Goal: Task Accomplishment & Management: Manage account settings

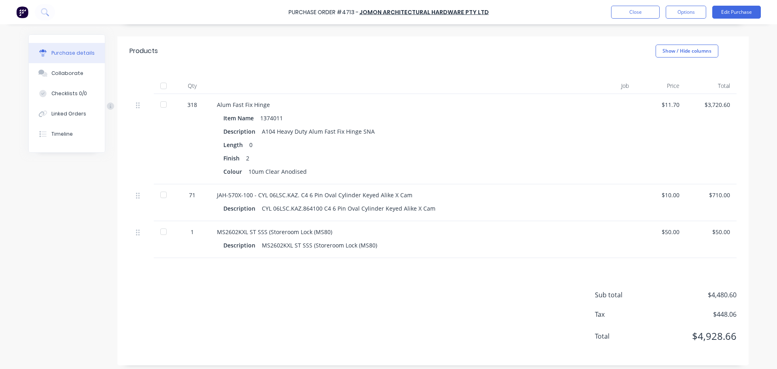
scroll to position [163, 0]
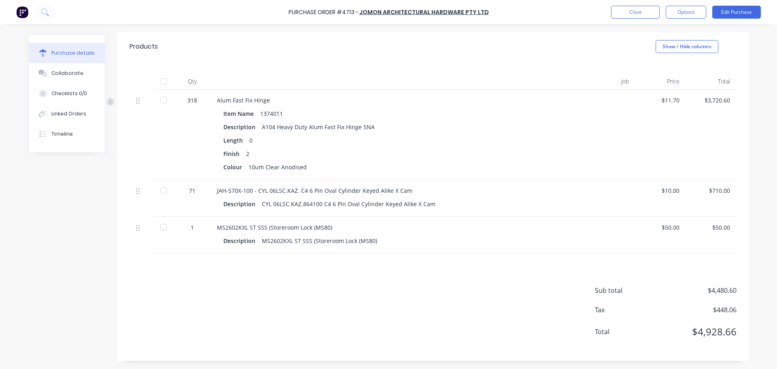
click at [203, 272] on div "Sub total $4,480.60 Tax $448.06 Total $4,928.66" at bounding box center [432, 306] width 631 height 107
click at [245, 273] on div "Sub total $4,480.60 Tax $448.06 Total $4,928.66" at bounding box center [432, 306] width 631 height 107
click at [722, 15] on button "Edit Purchase" at bounding box center [736, 12] width 49 height 13
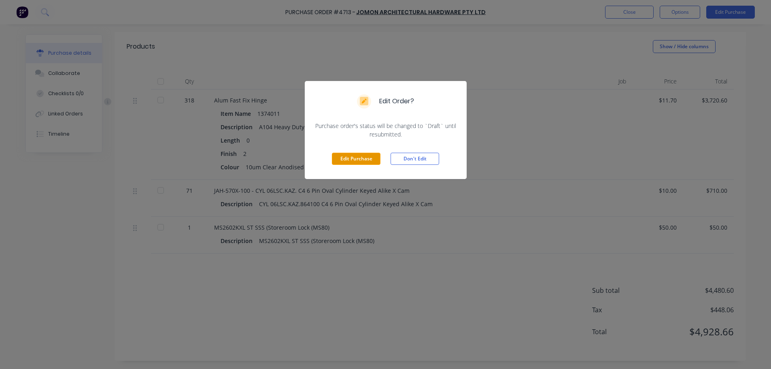
click at [356, 157] on button "Edit Purchase" at bounding box center [356, 159] width 49 height 12
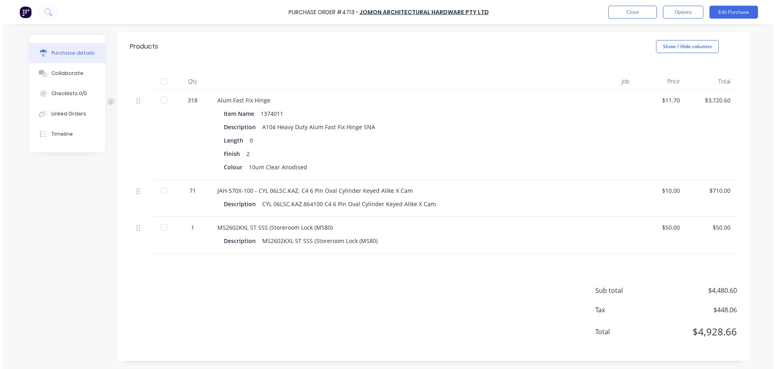
scroll to position [169, 0]
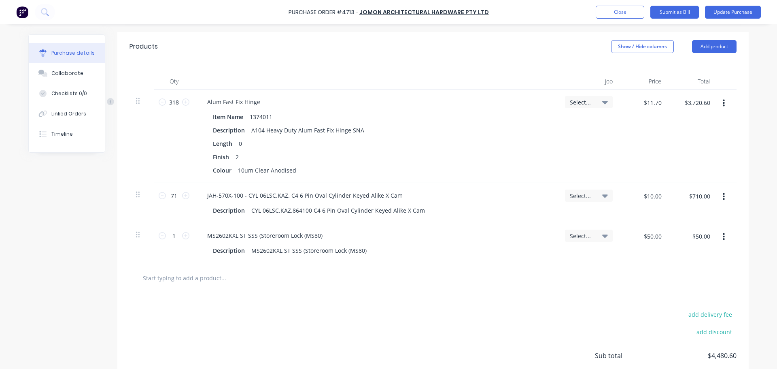
click at [193, 276] on input "text" at bounding box center [223, 277] width 162 height 16
type textarea "x"
type input "6"
type textarea "x"
type input "65"
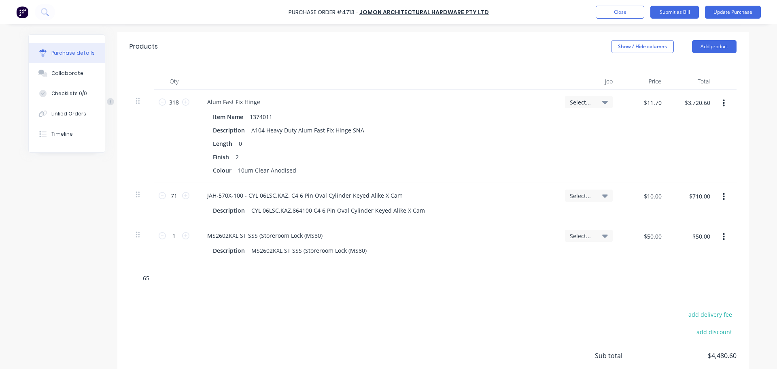
type textarea "x"
type input "650"
type textarea "x"
type input "6500"
type textarea "x"
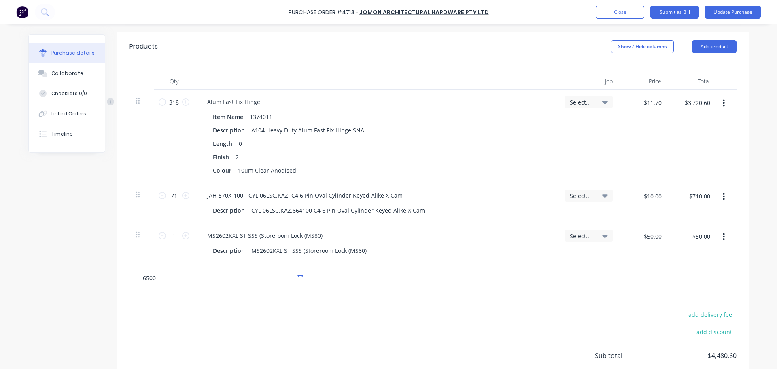
type input "6500/"
type textarea "x"
type input "6500/3"
type textarea "x"
type input "6500/30"
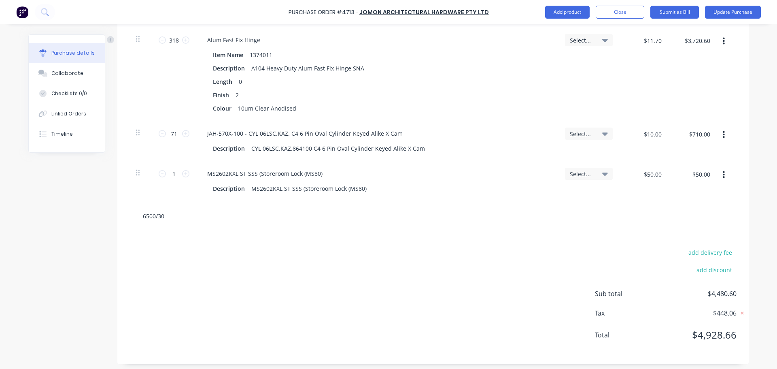
scroll to position [234, 0]
type textarea "x"
type input "6500/30"
type textarea "x"
type input "6500/30"
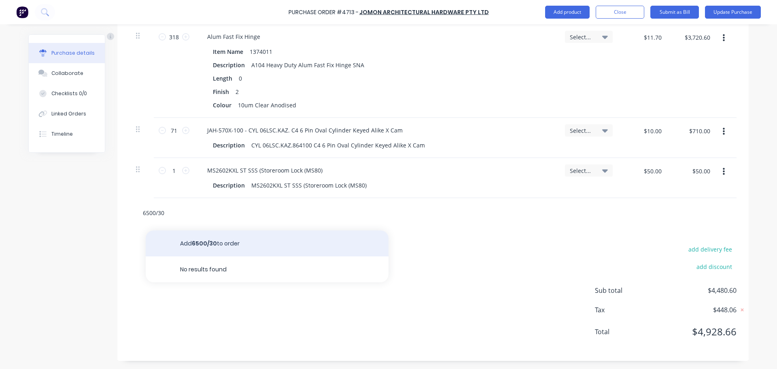
type textarea "x"
type input "6500/30"
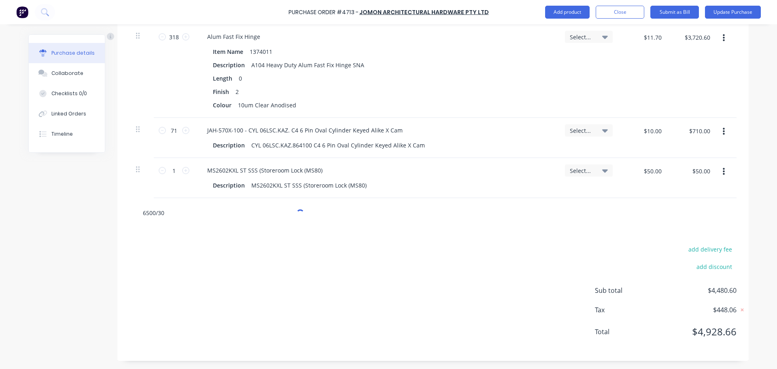
type textarea "x"
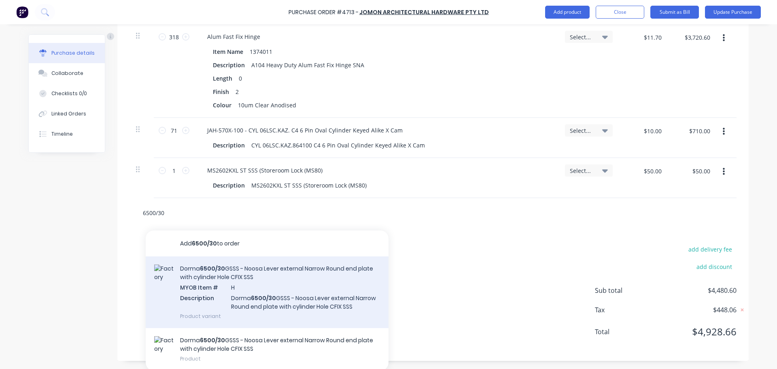
type input "6500/30"
click at [222, 280] on div "Dorma 6500/30 GSSS - Noosa Lever external Narrow Round end plate with cylinder …" at bounding box center [267, 292] width 243 height 72
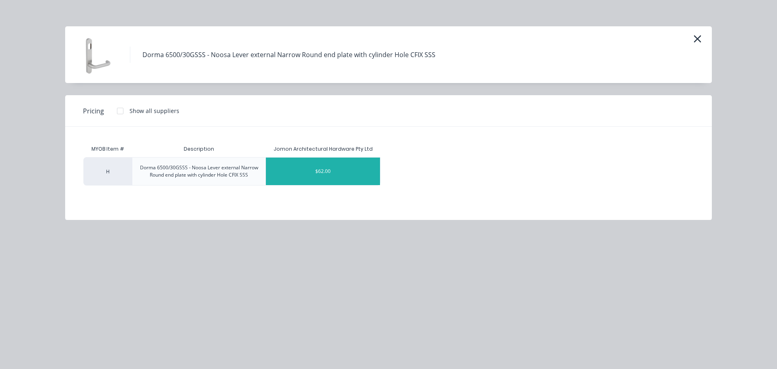
click at [330, 178] on div "$62.00" at bounding box center [323, 171] width 114 height 28
type textarea "x"
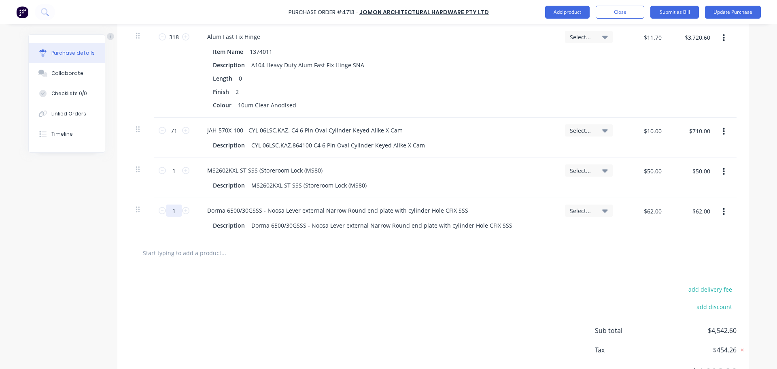
click at [173, 213] on input "1" at bounding box center [174, 210] width 16 height 12
type textarea "x"
type input "6"
type textarea "x"
type input "$372.00"
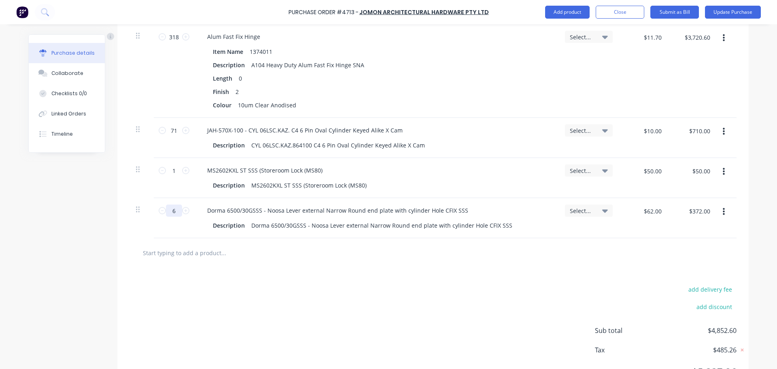
type textarea "x"
type input "61"
type textarea "x"
type input "$3,782.00"
type input "61"
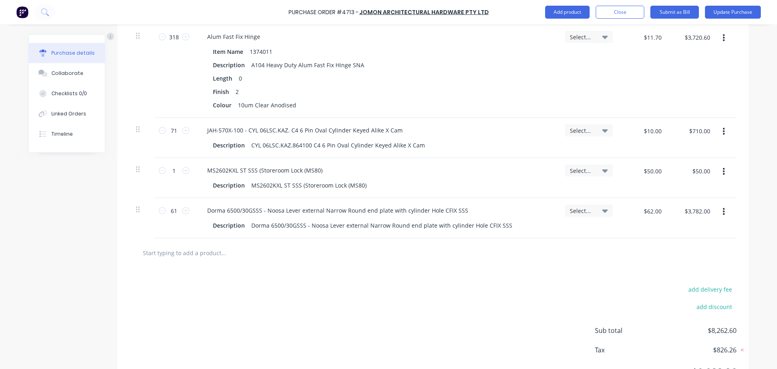
click at [268, 280] on div "add delivery fee add discount Sub total $8,262.60 Tax $826.26 Total $9,088.86" at bounding box center [432, 333] width 631 height 133
click at [194, 251] on input "text" at bounding box center [223, 252] width 162 height 16
type textarea "x"
type input "d"
type textarea "x"
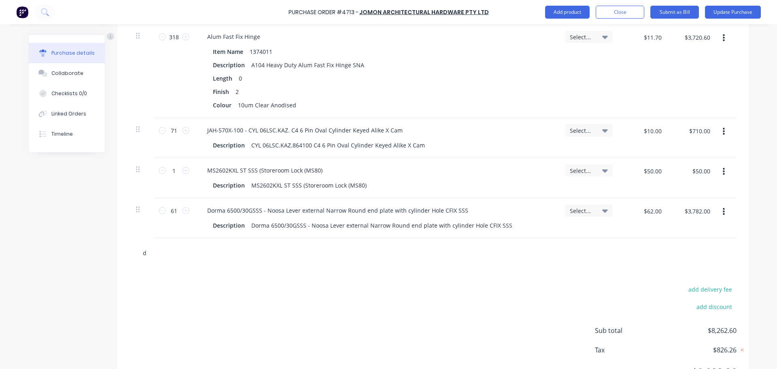
type input "do"
type textarea "x"
type input "dor"
type textarea "x"
type input "dorm"
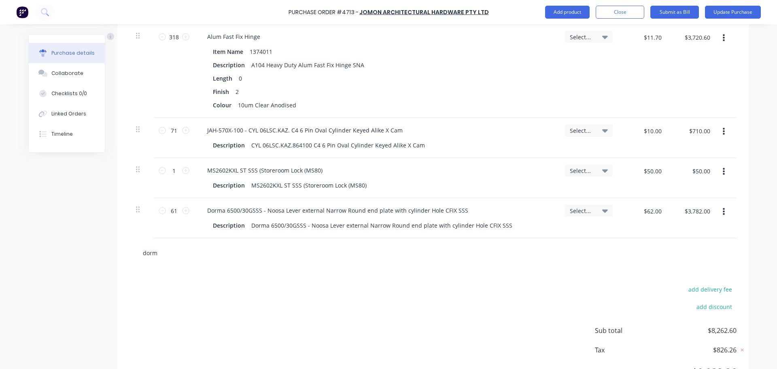
type textarea "x"
type input "dorma"
type textarea "x"
type input "dorma"
type textarea "x"
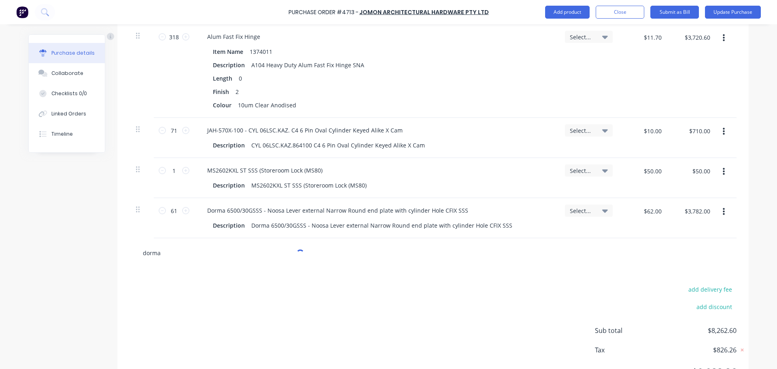
type input "dorma 6"
type textarea "x"
type input "dorma 65"
type textarea "x"
type input "dorma 650"
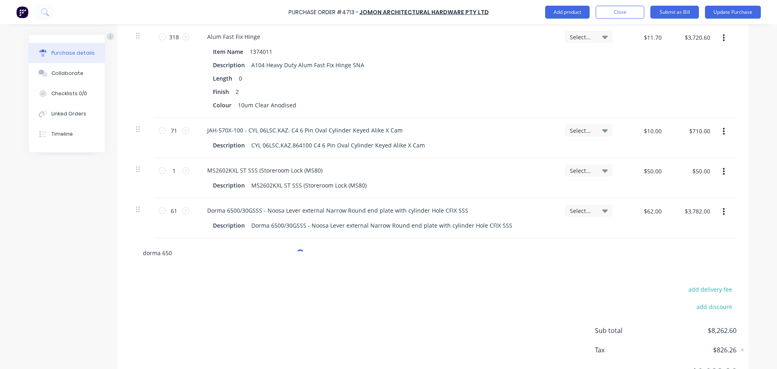
type textarea "x"
type input "dorma 6501"
type textarea "x"
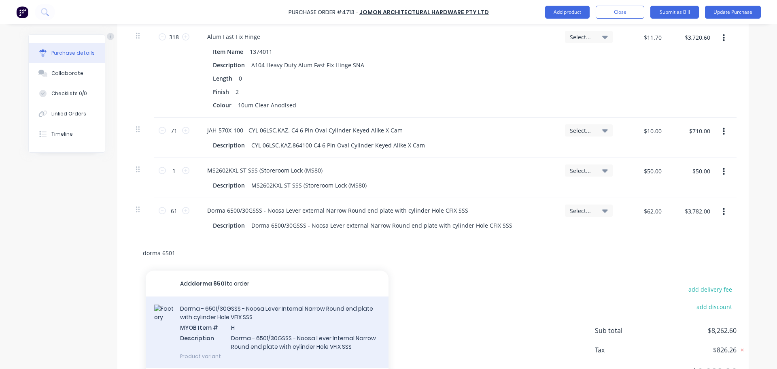
type input "dorma 6501"
click at [208, 320] on div "Dorma - 6501/30GSSS - Noosa Lever Internal Narrow Round end plate with cylinder…" at bounding box center [267, 332] width 243 height 72
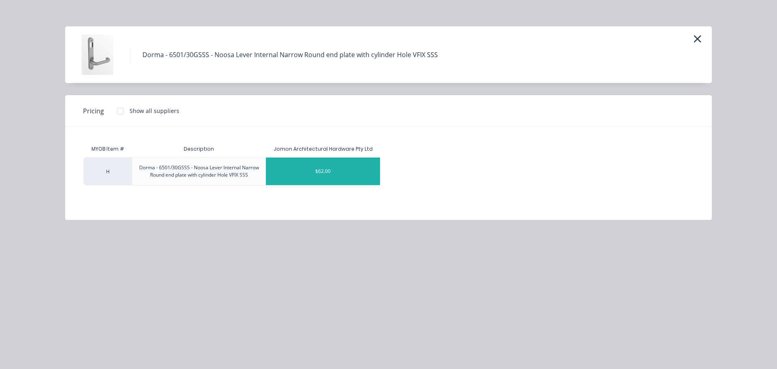
click at [336, 181] on div "$62.00" at bounding box center [323, 171] width 114 height 28
type textarea "x"
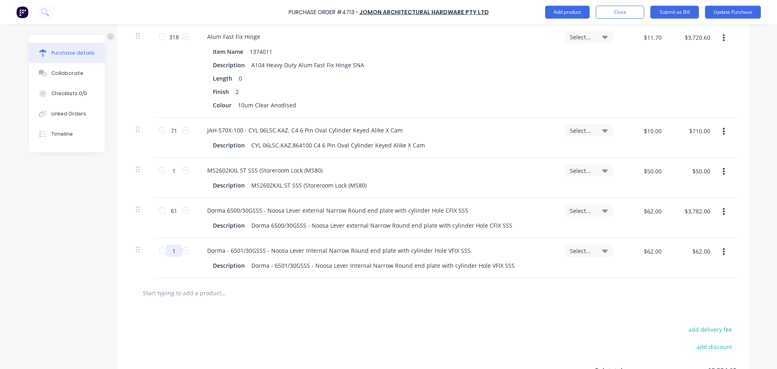
click at [169, 252] on input "1" at bounding box center [174, 250] width 16 height 12
type textarea "x"
type input "3"
type textarea "x"
type input "$186.00"
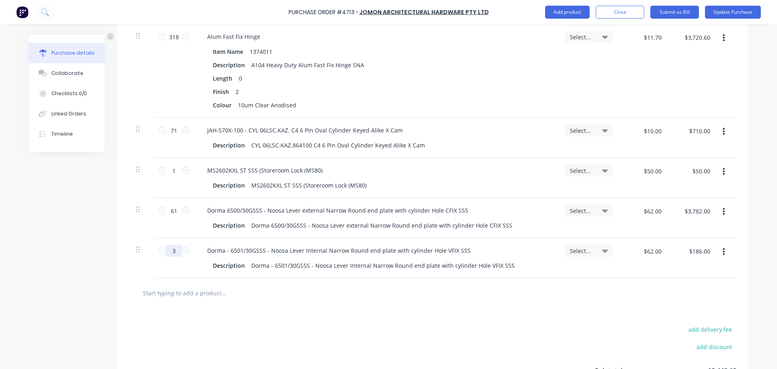
type input "3"
click at [327, 299] on div at bounding box center [257, 292] width 243 height 16
click at [195, 294] on input "text" at bounding box center [223, 292] width 162 height 16
click at [183, 290] on input "text" at bounding box center [223, 292] width 162 height 16
type textarea "x"
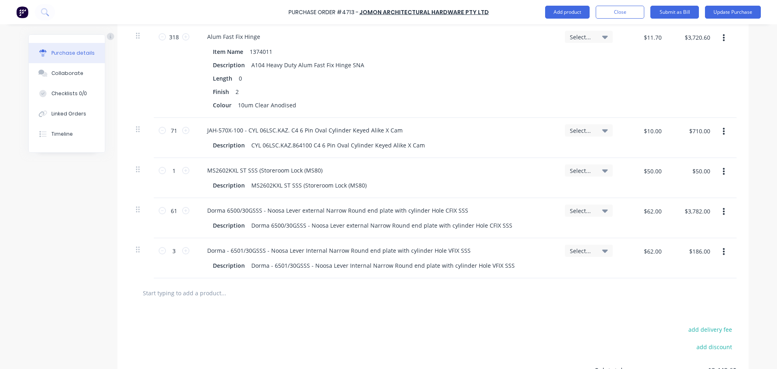
type input "D"
type textarea "x"
type input "Do"
type textarea "x"
type input "Dor"
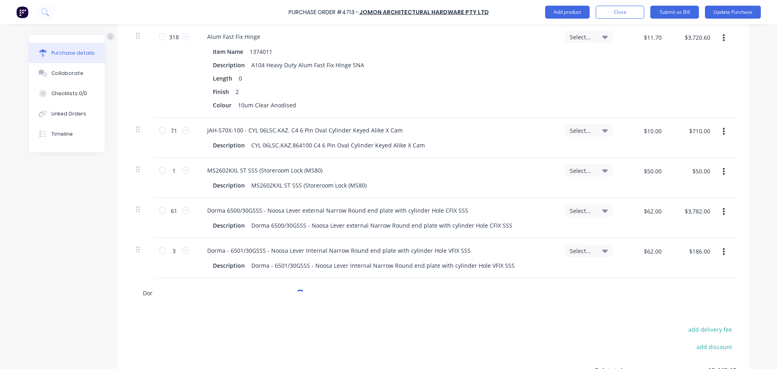
type textarea "x"
type input "Dorm"
type textarea "x"
type input "Dorma"
type textarea "x"
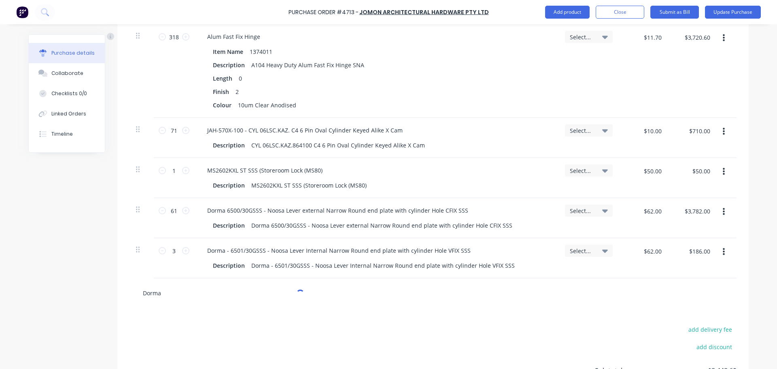
type input "Dorma"
type textarea "x"
type input "Dorma 6"
type textarea "x"
type input "Dorma 65"
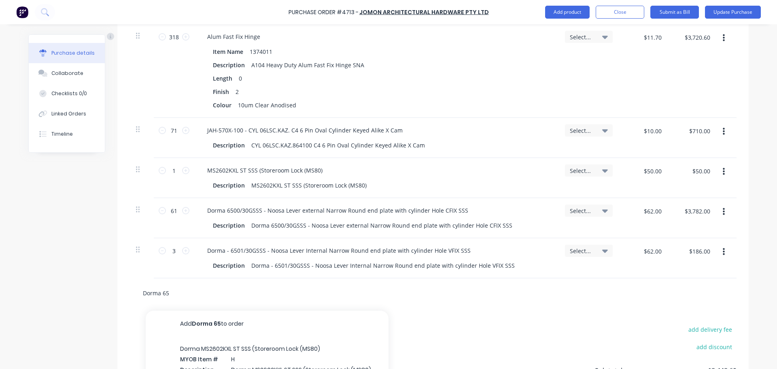
type textarea "x"
type input "Dorma 650"
type textarea "x"
type input "Dorma 6503"
type textarea "x"
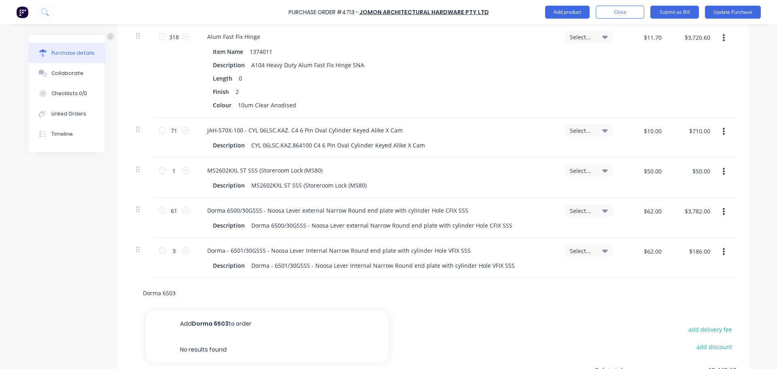
type input "Dorma 6503"
type textarea "x"
type input "Dorma 6503"
type textarea "x"
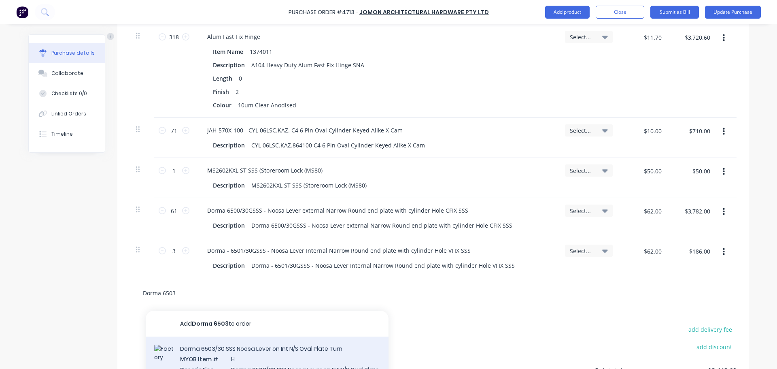
type input "Dorma 6503"
click at [234, 347] on div "Dorma 6503/30 SSS Noosa Lever on Int N/S Oval Plate Turn MYOB Item # H Descript…" at bounding box center [267, 367] width 243 height 63
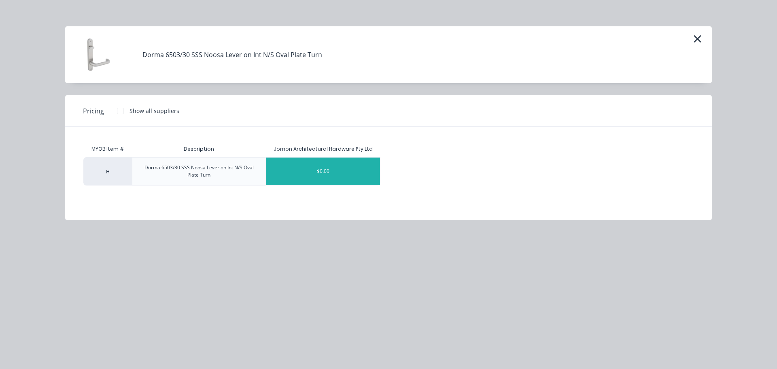
click at [326, 172] on div "$0.00" at bounding box center [323, 171] width 114 height 28
type textarea "x"
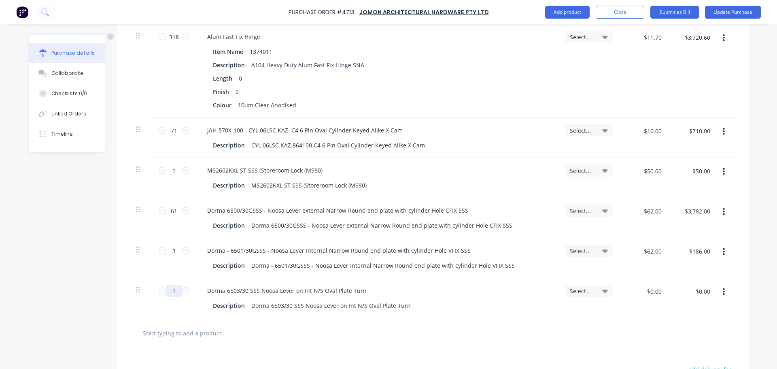
click at [173, 292] on input "1" at bounding box center [174, 290] width 16 height 12
type textarea "x"
type input "3"
type textarea "x"
type input "3"
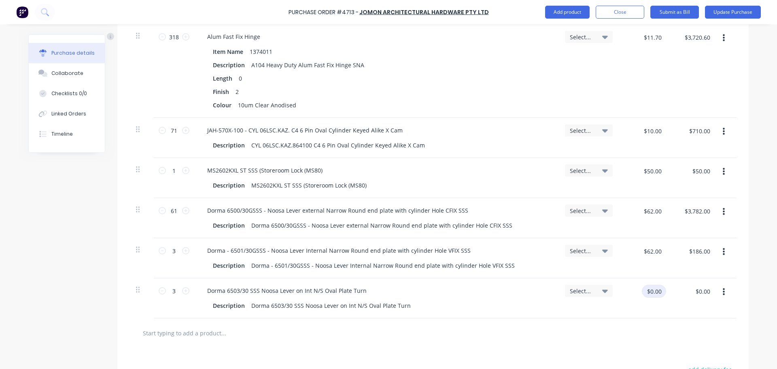
type textarea "x"
click at [653, 292] on input "$0.00" at bounding box center [654, 290] width 24 height 13
type input "75.08"
type textarea "x"
type input "$75.08"
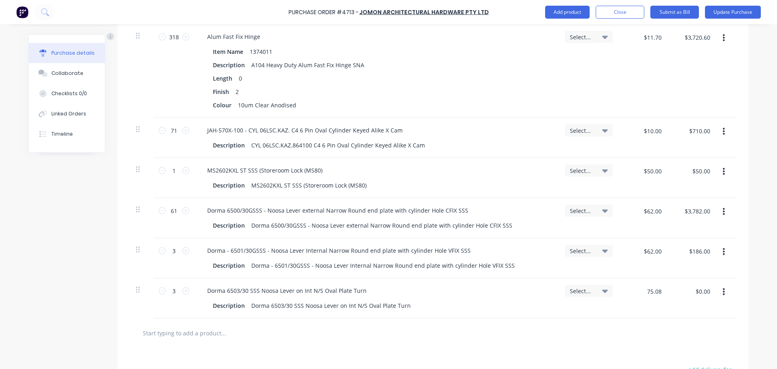
type input "$225.24"
click at [552, 318] on div at bounding box center [432, 333] width 607 height 30
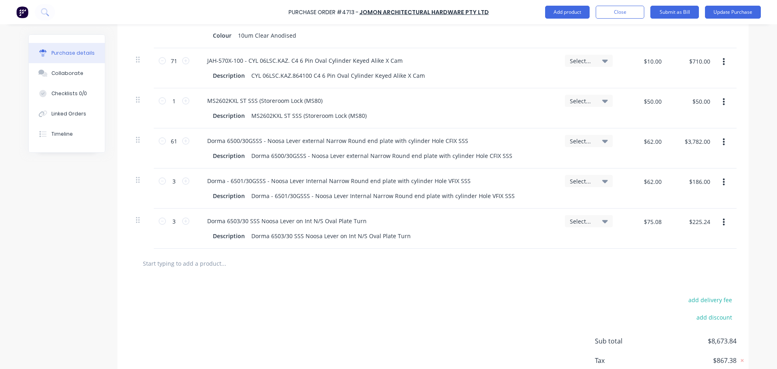
scroll to position [354, 0]
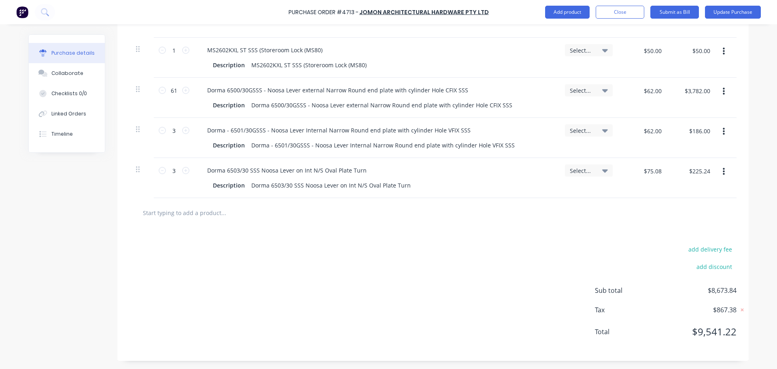
click at [162, 214] on input "text" at bounding box center [223, 212] width 162 height 16
type textarea "x"
type input "d"
type textarea "x"
type input "do"
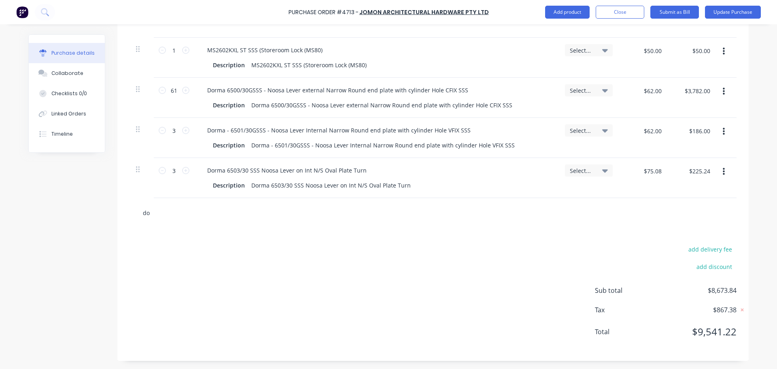
type textarea "x"
type input "dor"
type textarea "x"
type input "dorm"
type textarea "x"
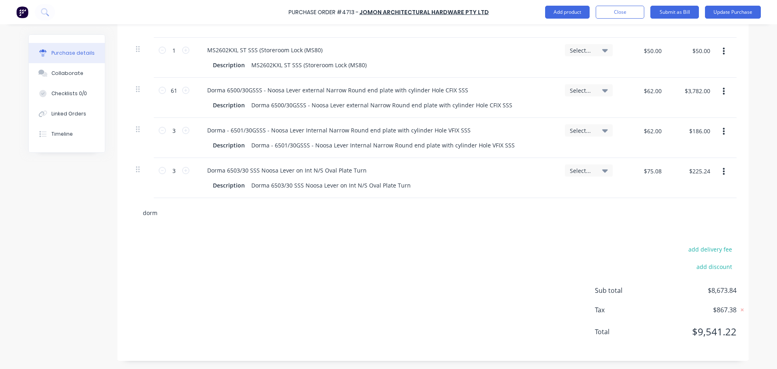
type input "dorma"
type textarea "x"
type input "dorma"
type textarea "x"
type input "dorma 6"
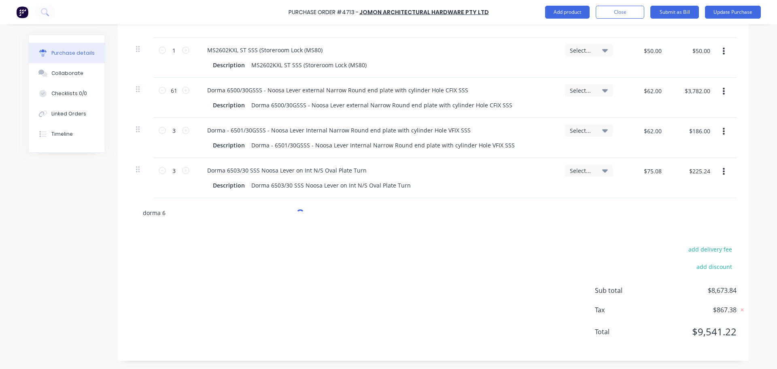
type textarea "x"
type input "dorma 65"
type textarea "x"
type input "dorma 650"
type textarea "x"
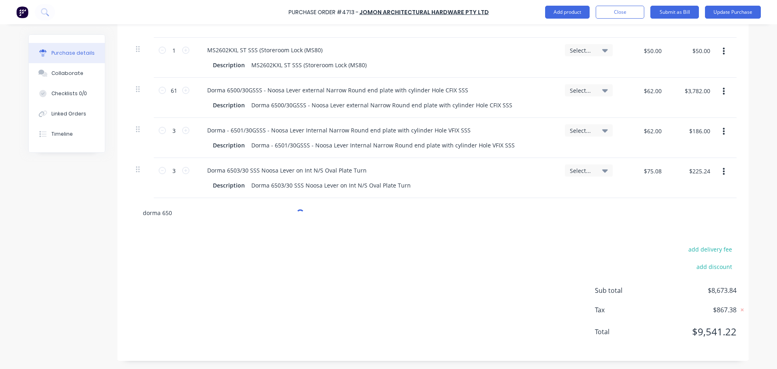
type input "dorma 6505"
type textarea "x"
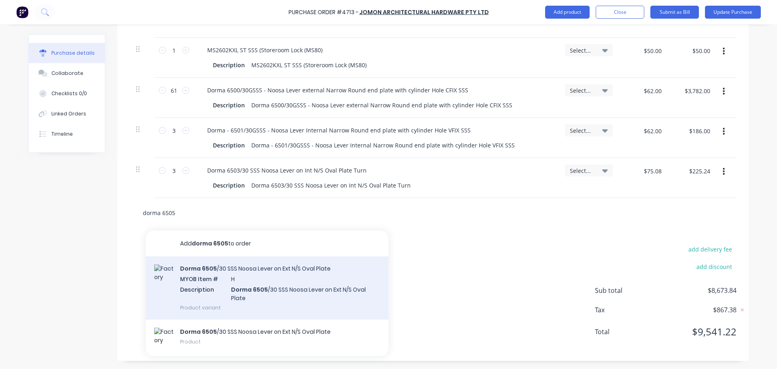
type input "dorma 6505"
click at [212, 279] on div "Dorma 6505 /30 SSS Noosa Lever on Ext N/S Oval Plate MYOB Item # H Description …" at bounding box center [267, 287] width 243 height 63
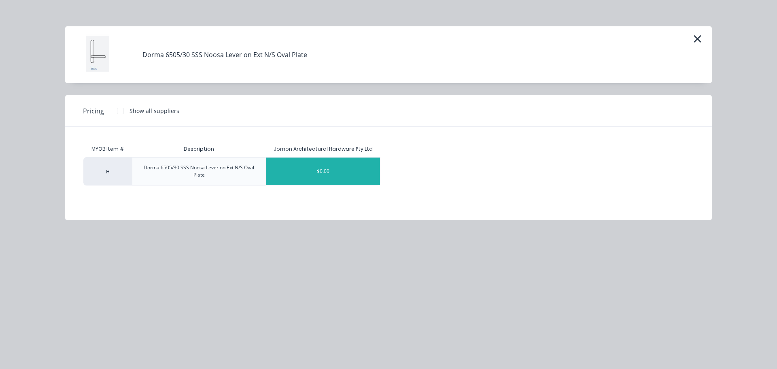
click at [329, 173] on div "$0.00" at bounding box center [323, 171] width 114 height 28
type textarea "x"
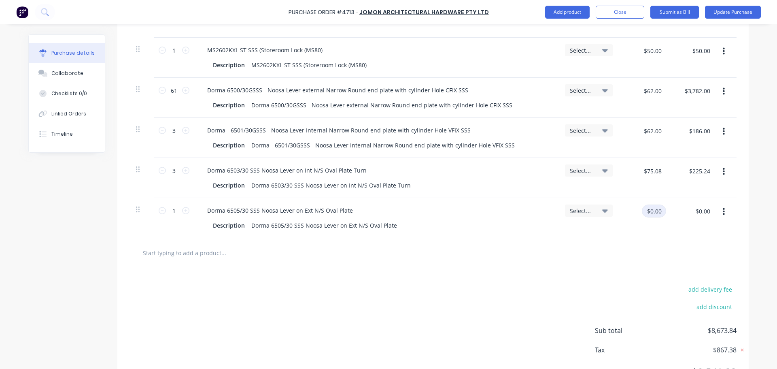
type textarea "x"
click at [646, 212] on input "$0.00" at bounding box center [654, 210] width 24 height 13
type input "62.00"
type textarea "x"
type input "$62.00"
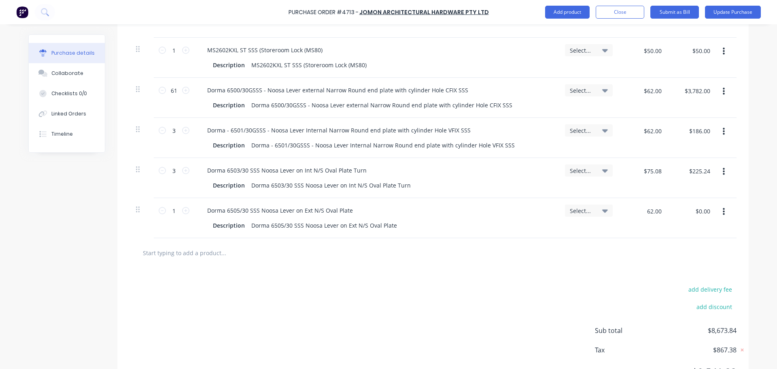
type input "$62.00"
drag, startPoint x: 401, startPoint y: 268, endPoint x: 399, endPoint y: 263, distance: 5.5
click at [400, 267] on div "Products Show / Hide columns Add product Qty Job Price Total 318 318 Alum Fast …" at bounding box center [432, 124] width 631 height 554
click at [175, 210] on input "1" at bounding box center [174, 210] width 16 height 12
type textarea "x"
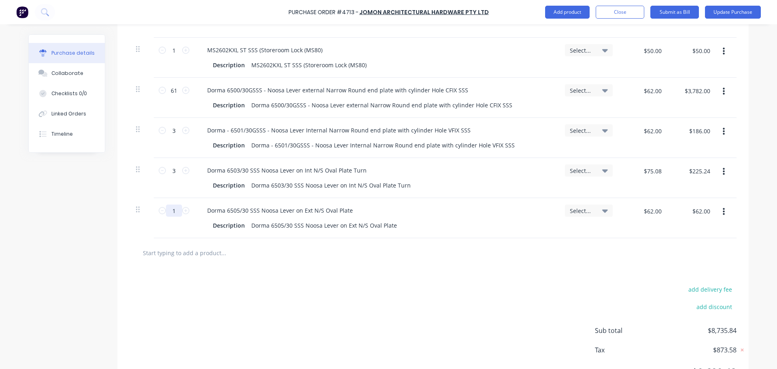
type input "2"
type textarea "x"
type input "$124.00"
type input "2"
click at [416, 267] on div "add delivery fee add discount Sub total $8,797.84 Tax $879.78 Total $9,677.62" at bounding box center [432, 333] width 631 height 133
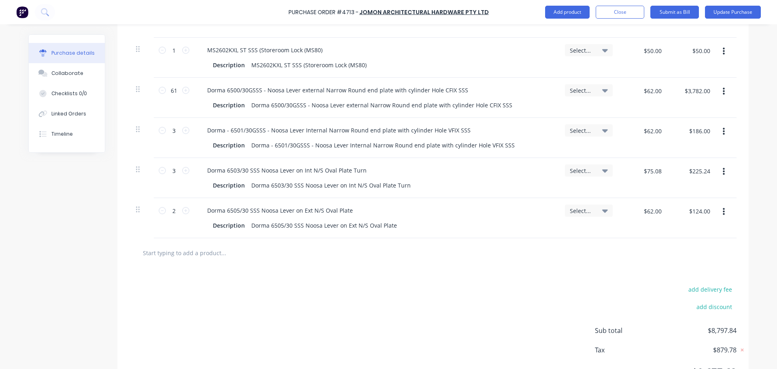
click at [175, 252] on input "text" at bounding box center [223, 252] width 162 height 16
type textarea "x"
type input "D"
type textarea "x"
type input "Do"
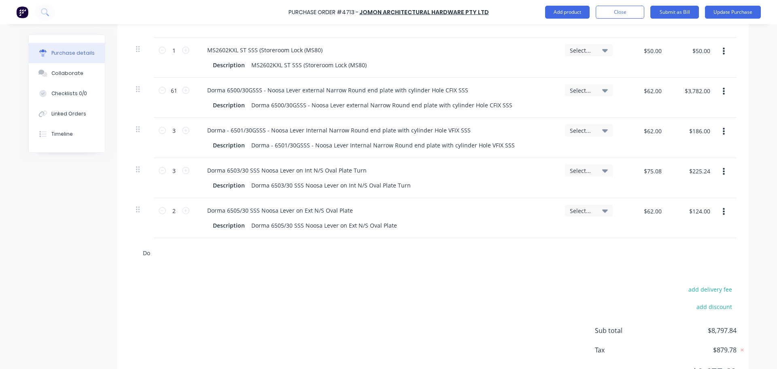
type textarea "x"
type input "Dor"
type textarea "x"
type input "Dorm"
type textarea "x"
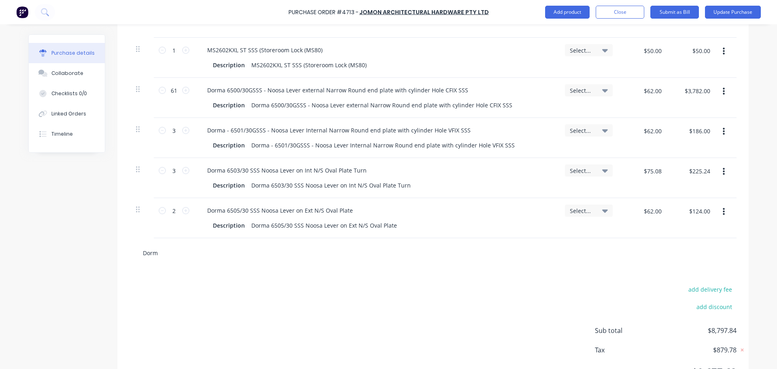
type input "Dorma"
type textarea "x"
type input "Dorma"
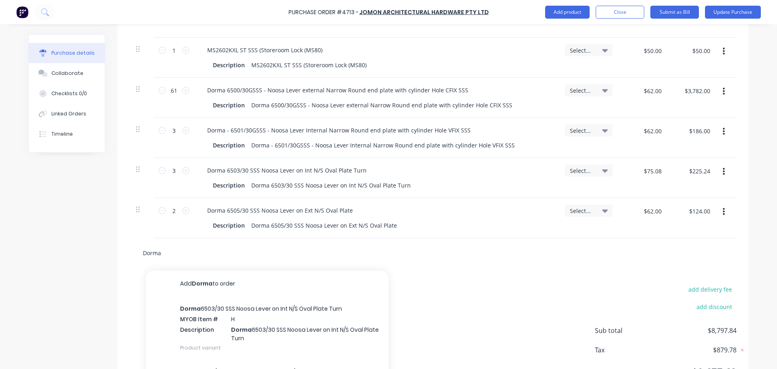
type textarea "x"
type input "Dorma 6"
type textarea "x"
type input "Dorma 65"
type textarea "x"
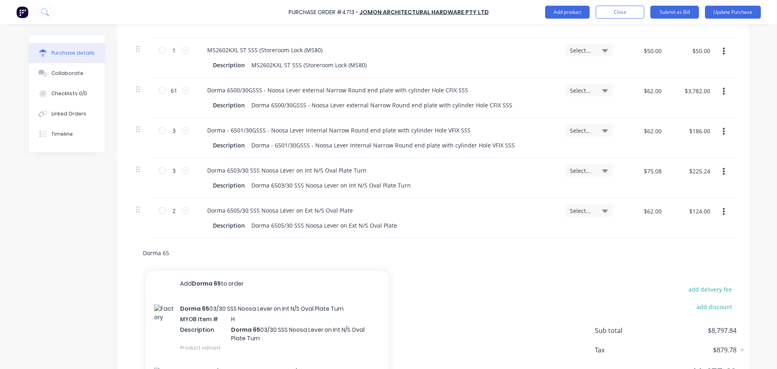
type input "Dorma 650"
type textarea "x"
type input "Dorma 6506"
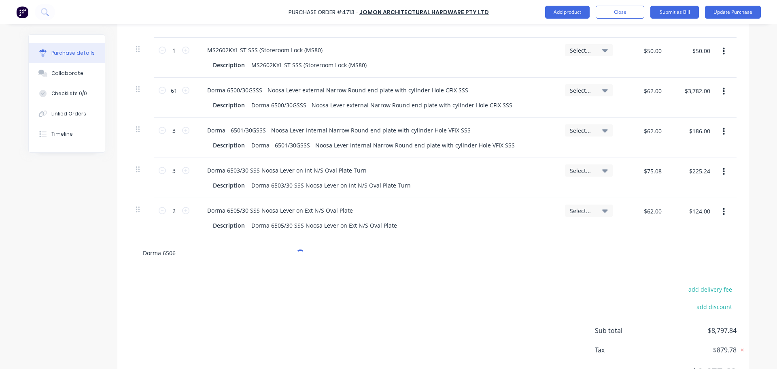
type textarea "x"
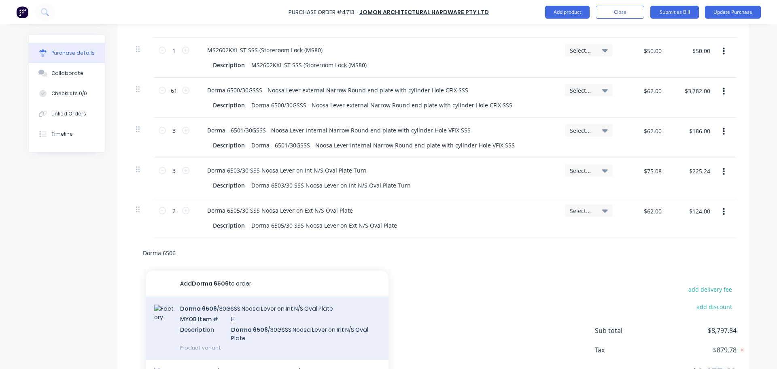
type input "Dorma 6506"
click at [198, 321] on div "Dorma 6506 /30GSSS Noosa Lever on Int N/S Oval Plate MYOB Item # H Description …" at bounding box center [267, 327] width 243 height 63
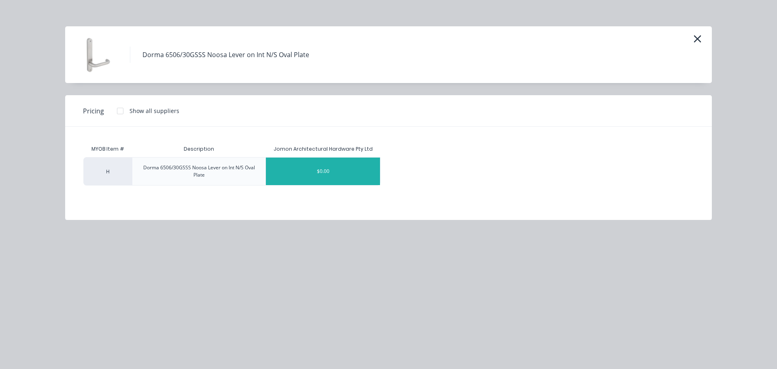
click at [332, 166] on div "$0.00" at bounding box center [323, 171] width 114 height 28
type textarea "x"
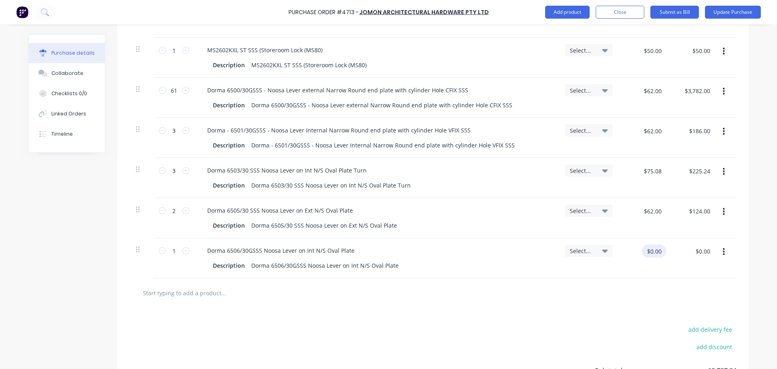
click at [654, 256] on input "$0.00" at bounding box center [654, 250] width 24 height 13
click at [174, 248] on input "1" at bounding box center [174, 250] width 16 height 12
type textarea "x"
type input "6"
type textarea "x"
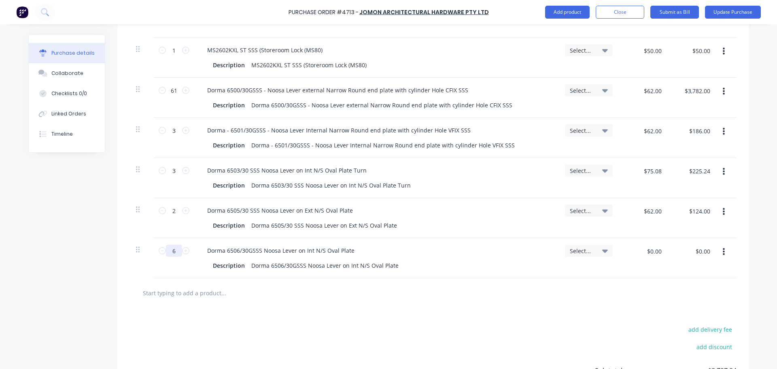
type input "60"
type textarea "x"
type input "60"
type textarea "x"
click at [645, 254] on input "$0.00" at bounding box center [654, 250] width 24 height 13
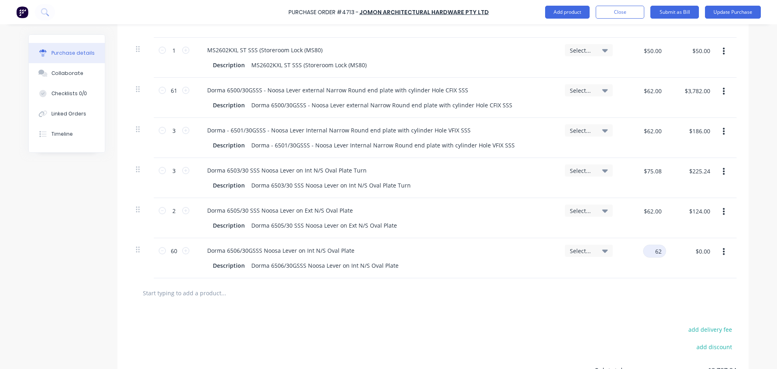
type input "62"
type textarea "x"
type input "$62.00"
type input "$3,720.00"
click at [516, 293] on div at bounding box center [433, 292] width 594 height 16
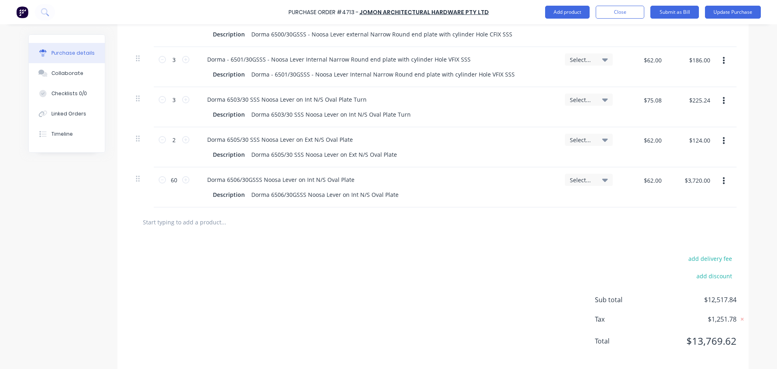
scroll to position [435, 0]
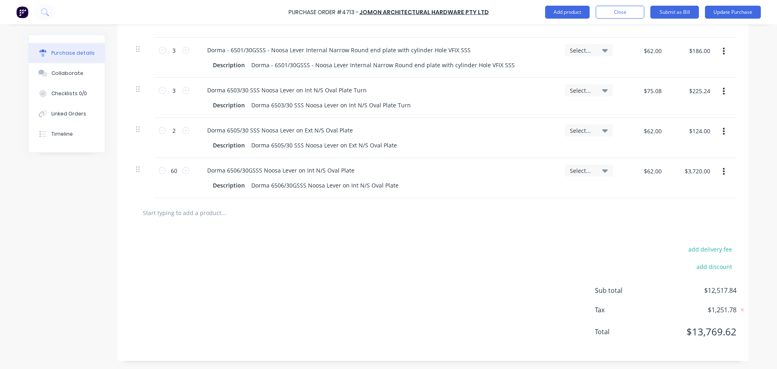
type textarea "x"
click at [164, 214] on input "text" at bounding box center [223, 212] width 162 height 16
